Goal: Task Accomplishment & Management: Manage account settings

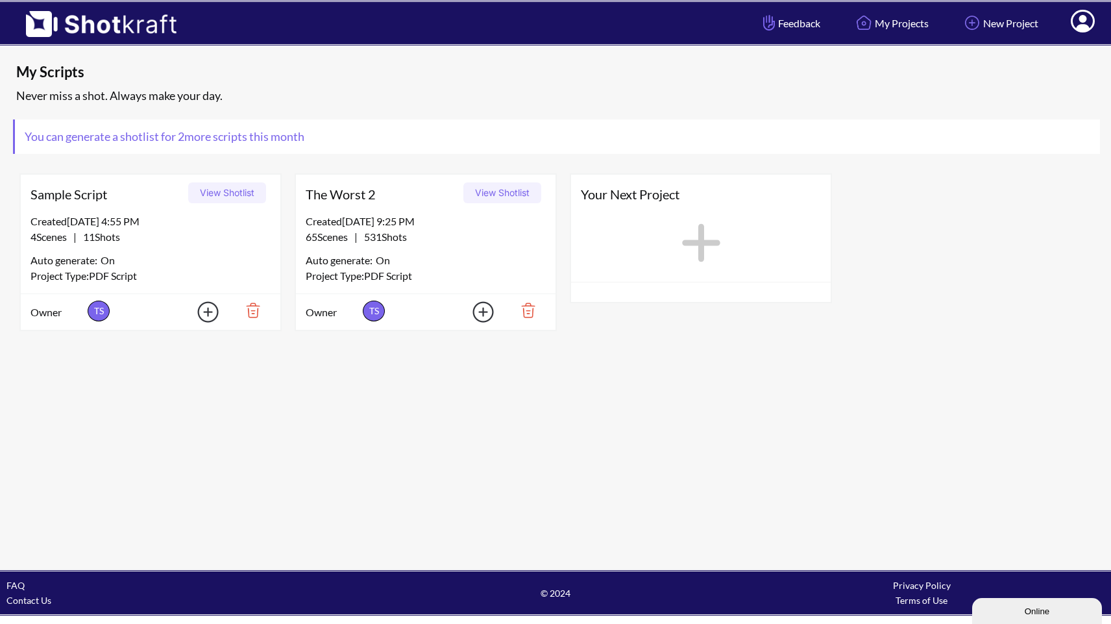
click at [1078, 21] on icon at bounding box center [1083, 21] width 24 height 23
click at [1038, 50] on link "My Profile" at bounding box center [1047, 47] width 108 height 21
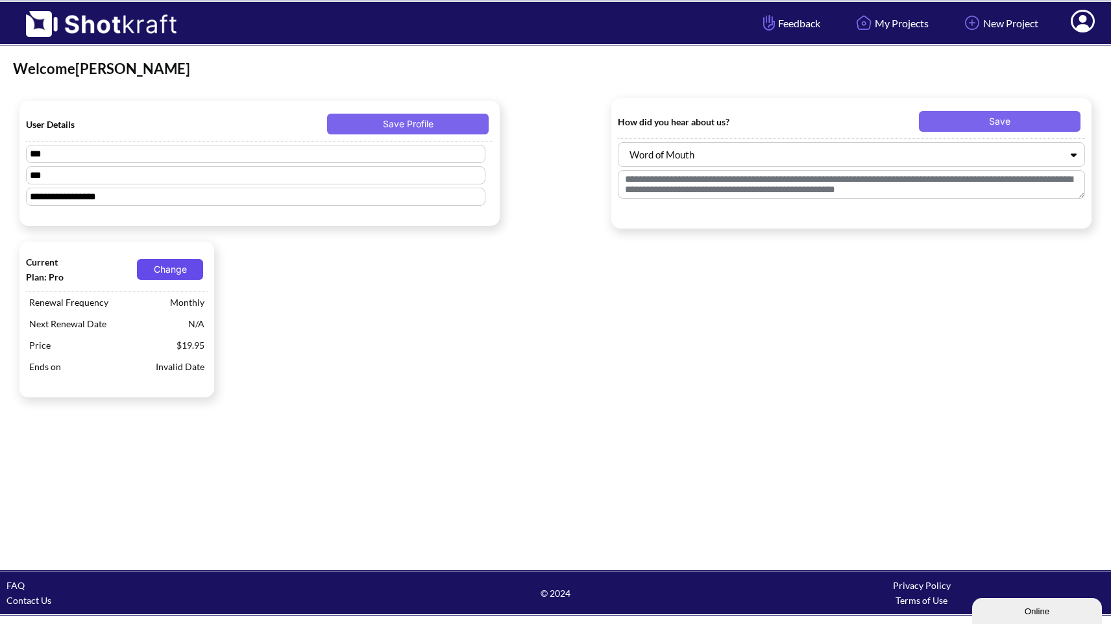
click at [178, 270] on button "Change" at bounding box center [170, 269] width 66 height 21
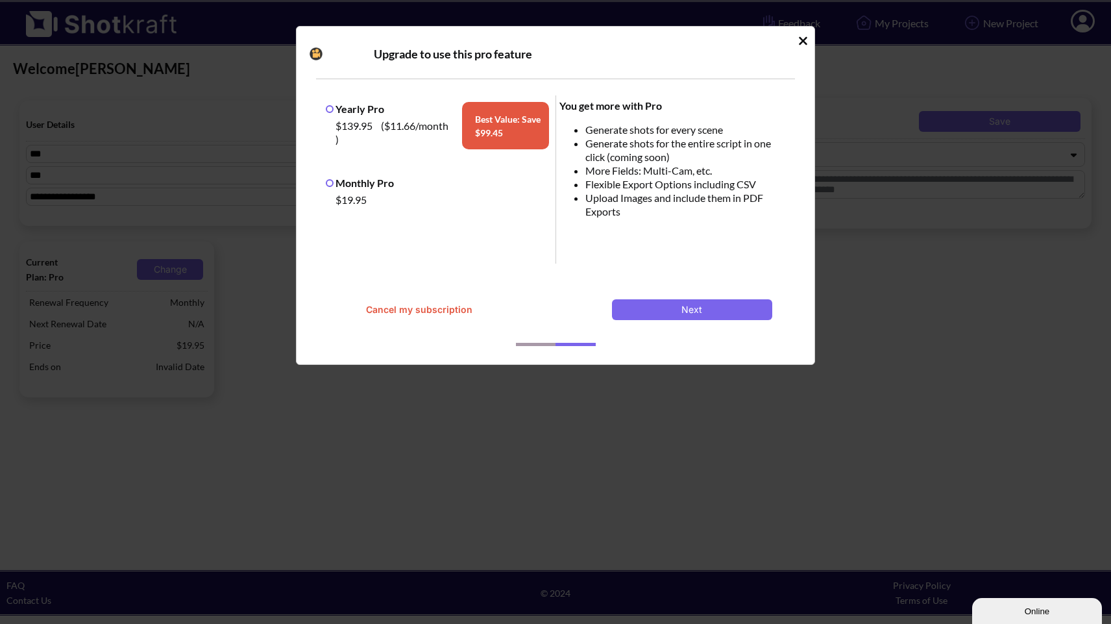
click at [446, 311] on button "Cancel my subscription" at bounding box center [419, 309] width 160 height 21
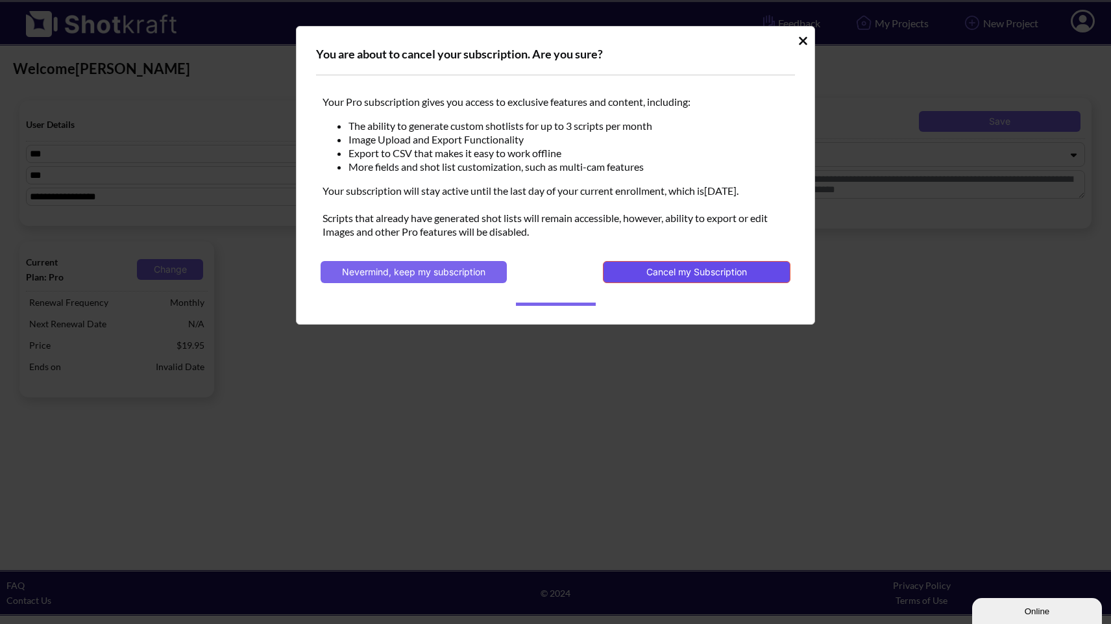
click at [671, 273] on button "Cancel my Subscription" at bounding box center [697, 272] width 188 height 22
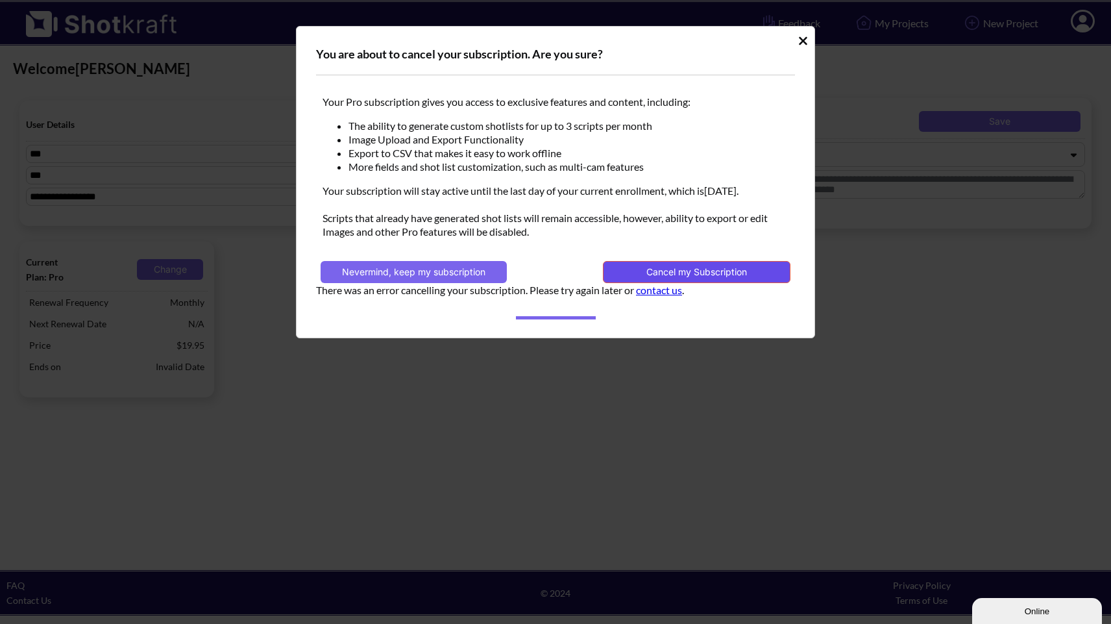
click at [641, 269] on button "Cancel my Subscription" at bounding box center [697, 272] width 188 height 22
click at [668, 275] on button "Cancel my Subscription" at bounding box center [697, 272] width 188 height 22
click at [665, 291] on link "contact us" at bounding box center [659, 290] width 46 height 12
